Goal: Navigation & Orientation: Go to known website

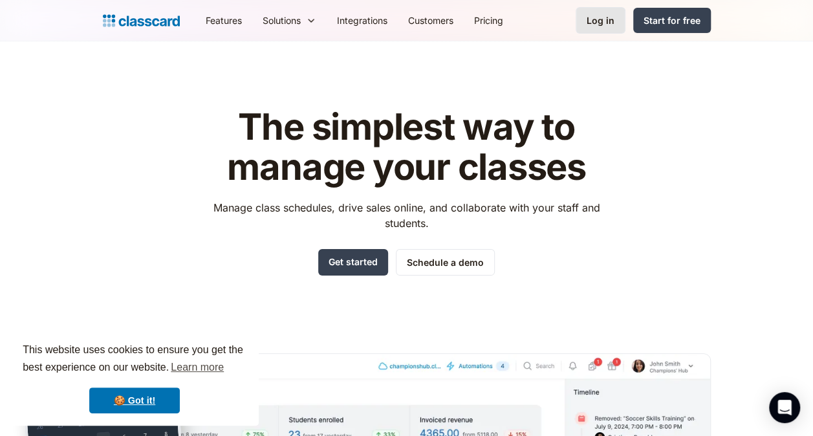
click at [599, 27] on div "Log in" at bounding box center [600, 21] width 28 height 14
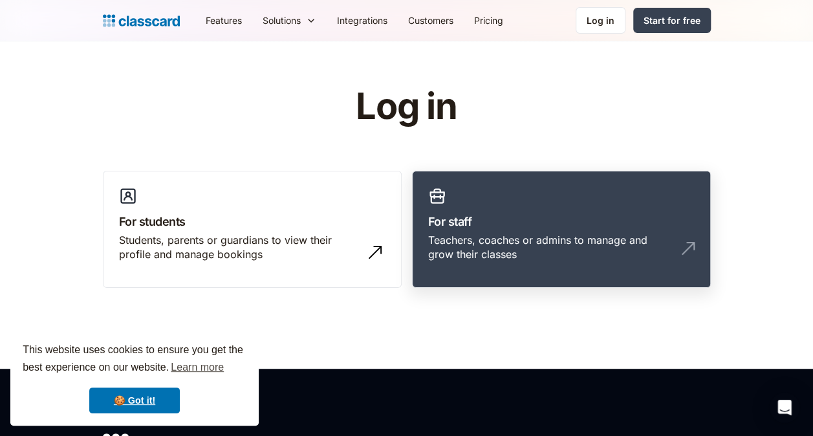
click at [564, 252] on div "Teachers, coaches or admins to manage and grow their classes" at bounding box center [548, 247] width 240 height 29
